Goal: Communication & Community: Answer question/provide support

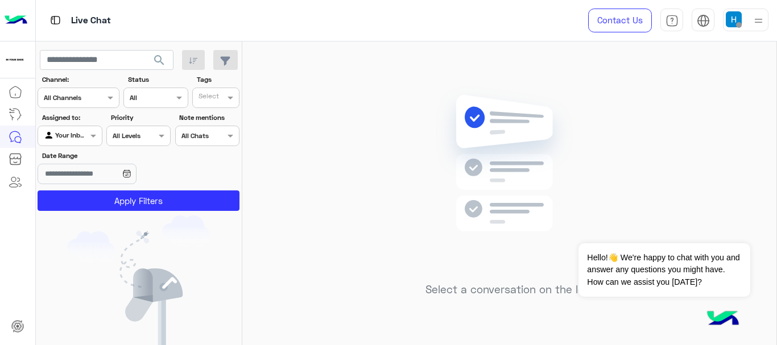
click at [737, 15] on img at bounding box center [734, 19] width 16 height 16
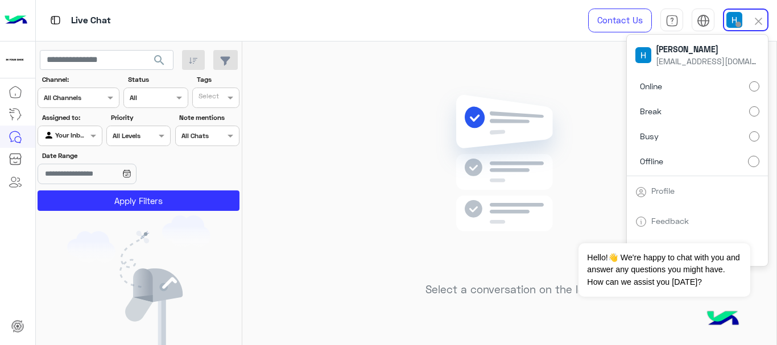
click at [695, 90] on label "Online" at bounding box center [698, 86] width 124 height 20
